Goal: Navigation & Orientation: Find specific page/section

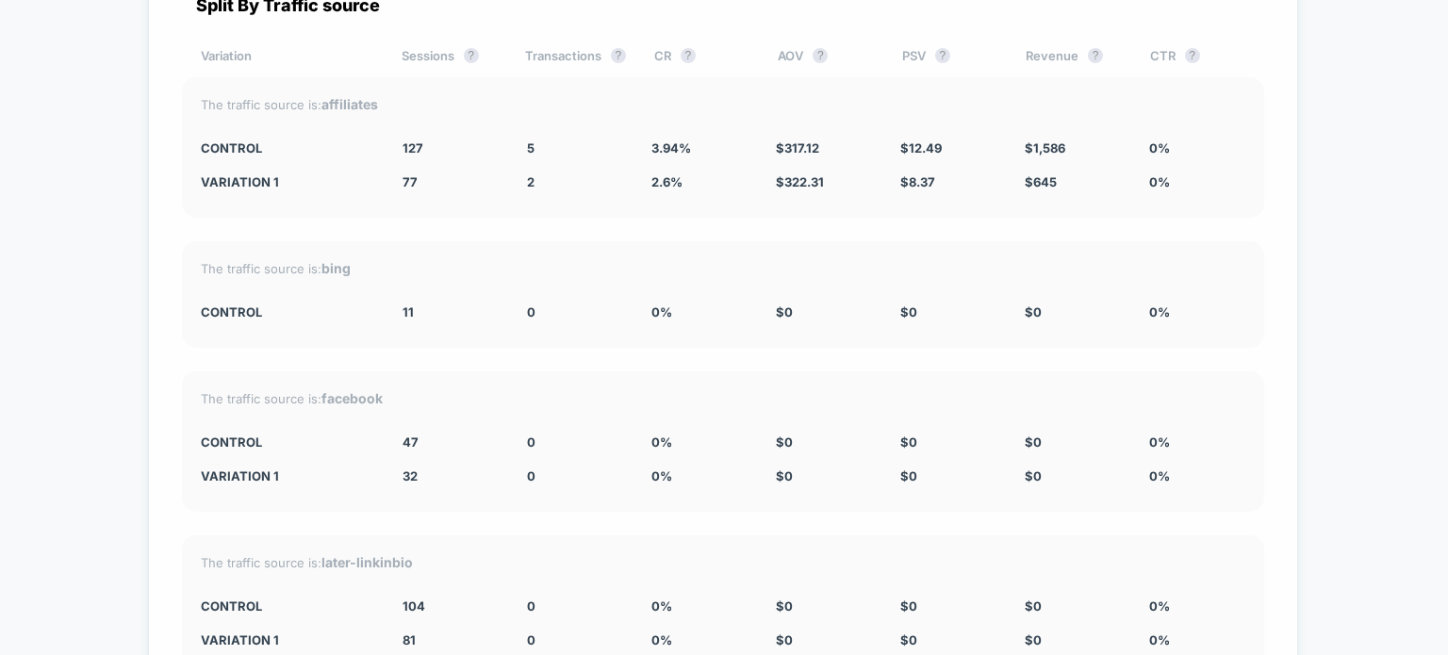
scroll to position [3133, 0]
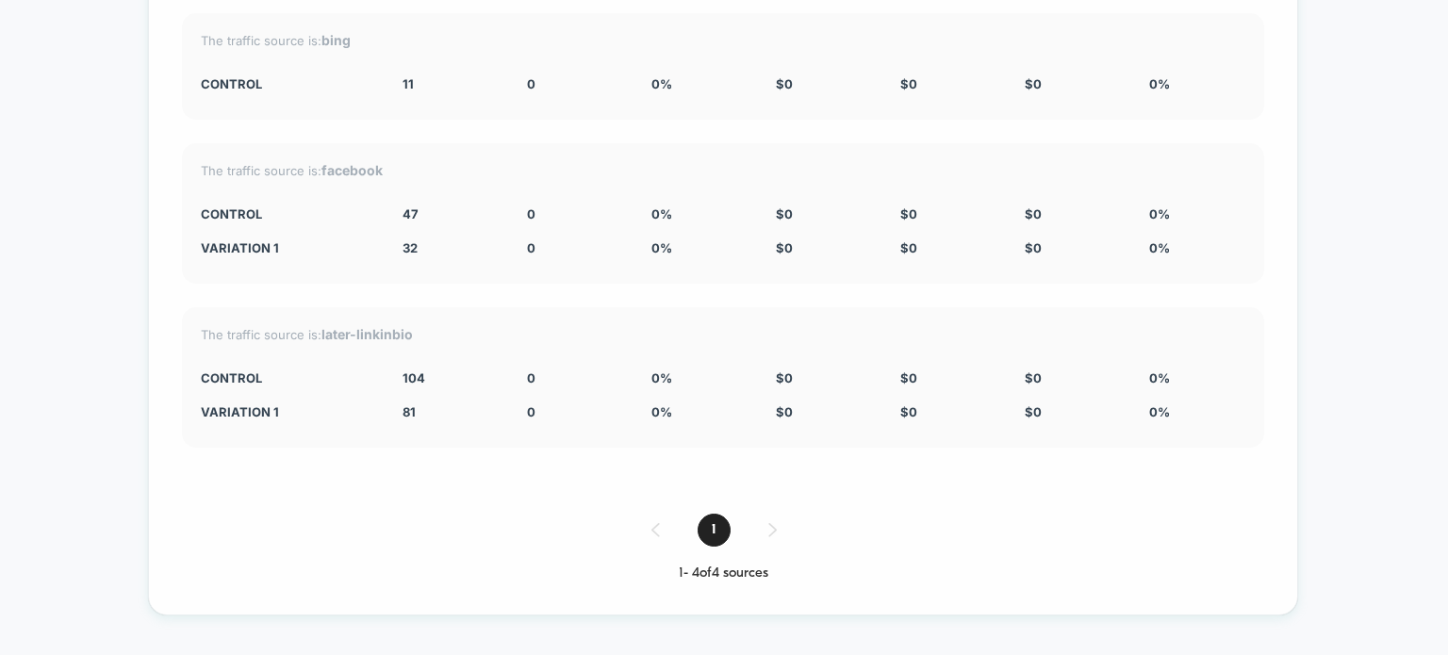
click at [777, 531] on div "1" at bounding box center [723, 530] width 1082 height 33
click at [774, 531] on div "1" at bounding box center [723, 530] width 1082 height 33
click at [726, 533] on span "1" at bounding box center [713, 530] width 33 height 33
click at [654, 532] on div "1" at bounding box center [723, 530] width 1082 height 33
click at [765, 540] on div "1" at bounding box center [723, 530] width 1082 height 33
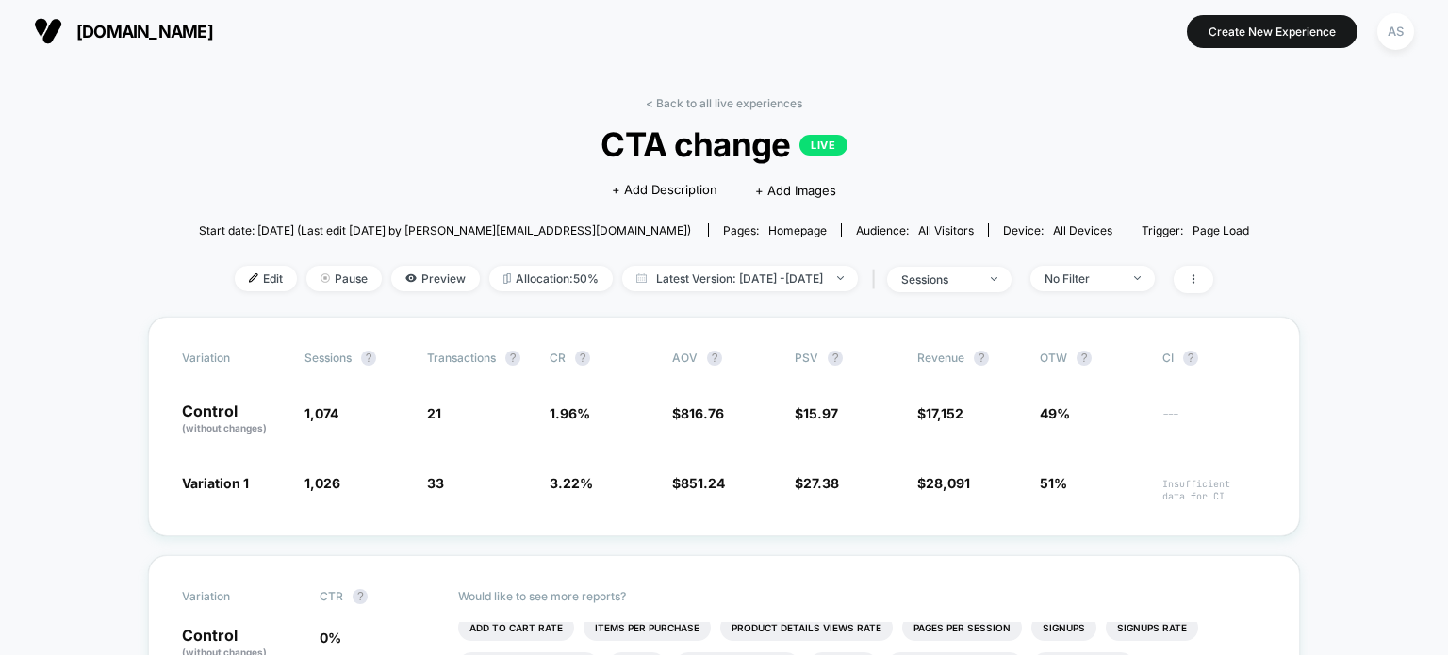
scroll to position [0, 0]
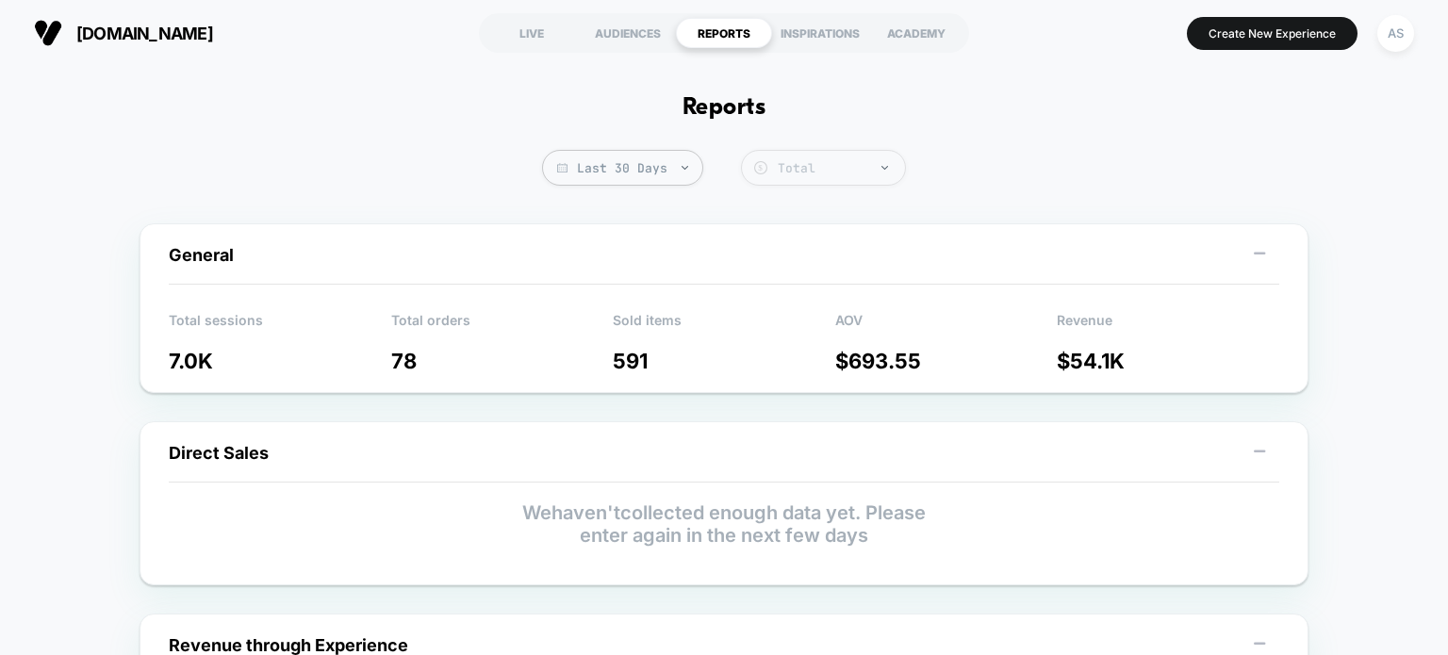
click at [795, 169] on div "Total" at bounding box center [837, 168] width 118 height 16
click at [826, 35] on div "INSPIRATIONS" at bounding box center [820, 33] width 96 height 30
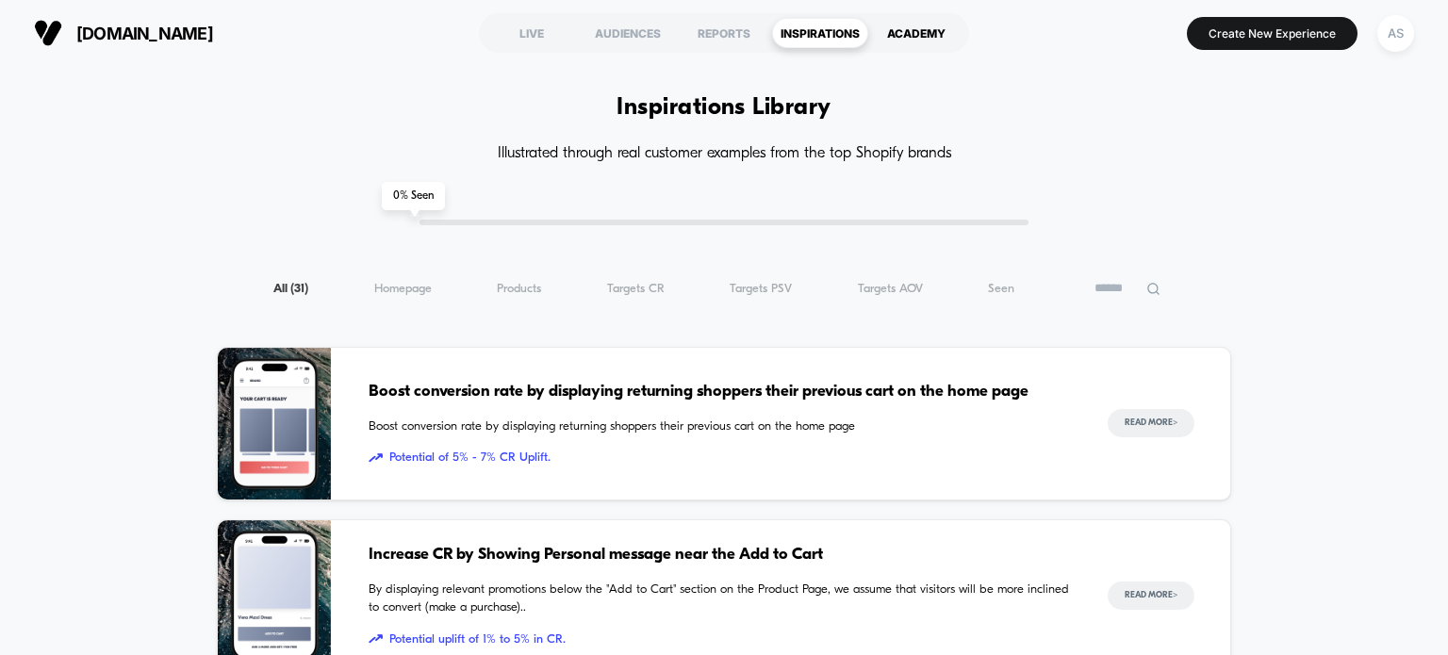
click at [901, 32] on div "ACADEMY" at bounding box center [916, 33] width 96 height 30
